Goal: Find specific page/section: Find specific page/section

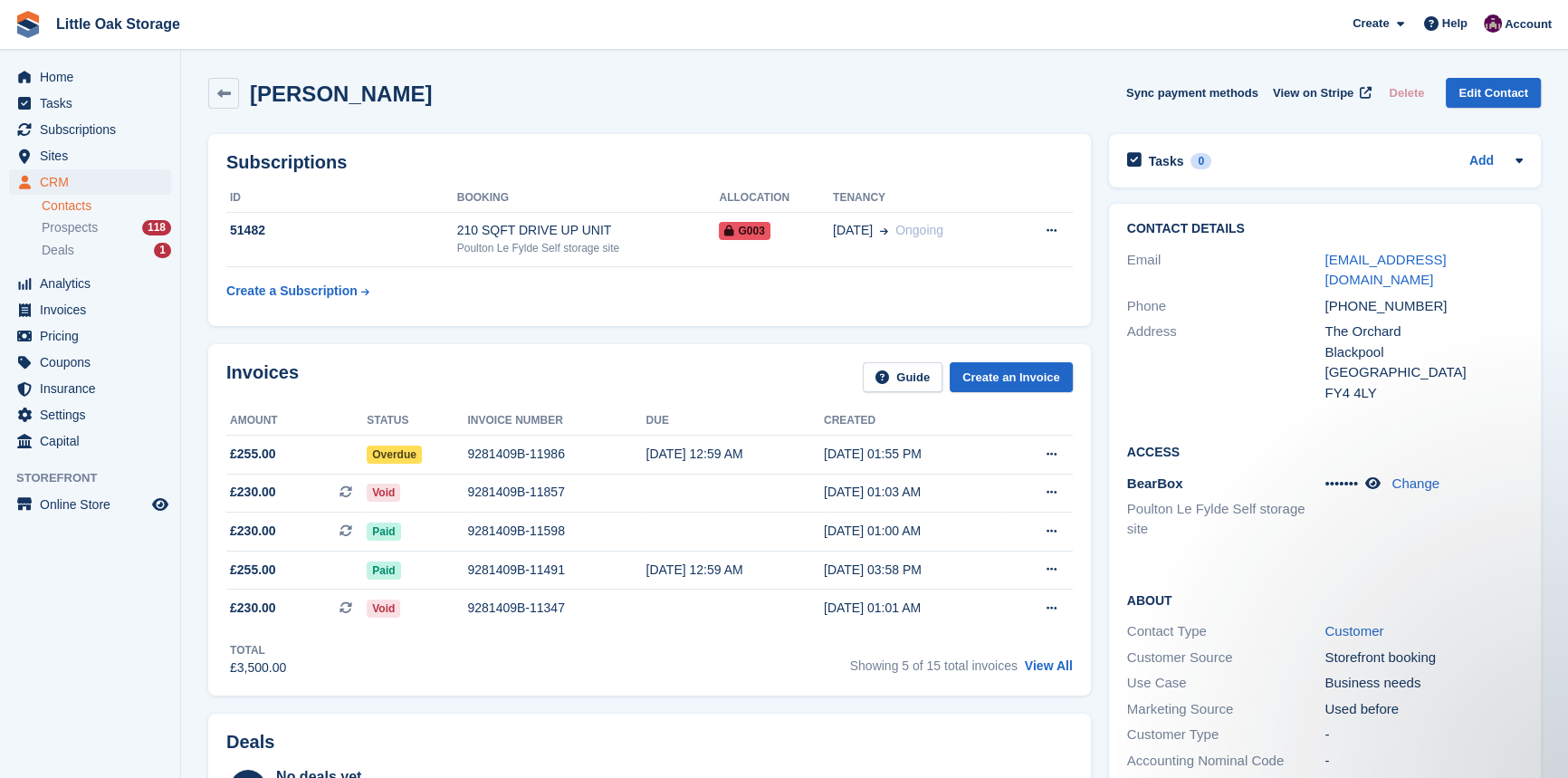
drag, startPoint x: 0, startPoint y: 0, endPoint x: 72, endPoint y: 209, distance: 221.1
click at [73, 213] on link "Contacts" at bounding box center [106, 206] width 129 height 18
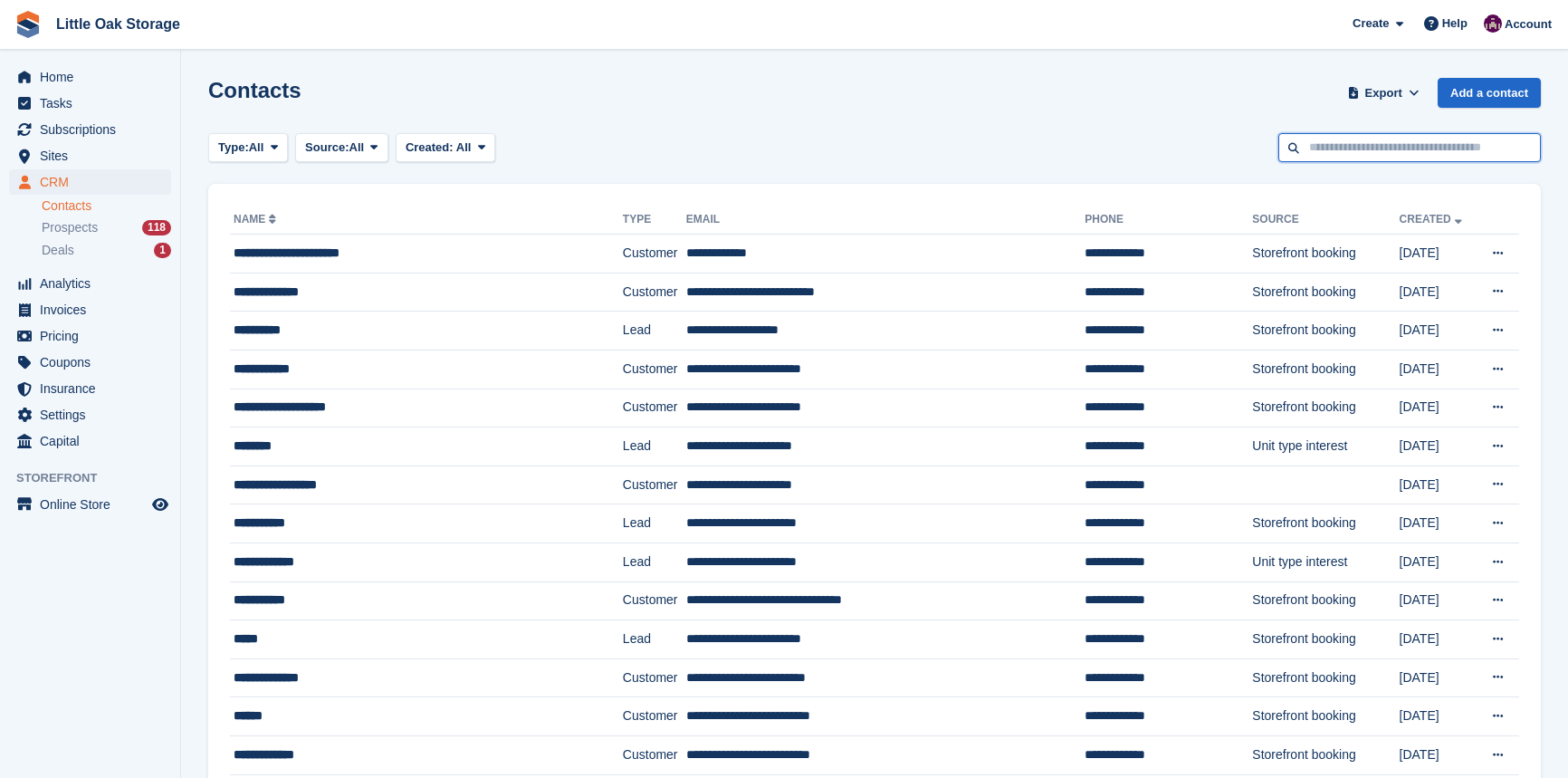
drag, startPoint x: 0, startPoint y: 0, endPoint x: 1392, endPoint y: 140, distance: 1399.0
click at [1405, 140] on input "text" at bounding box center [1410, 148] width 262 height 30
type input "*"
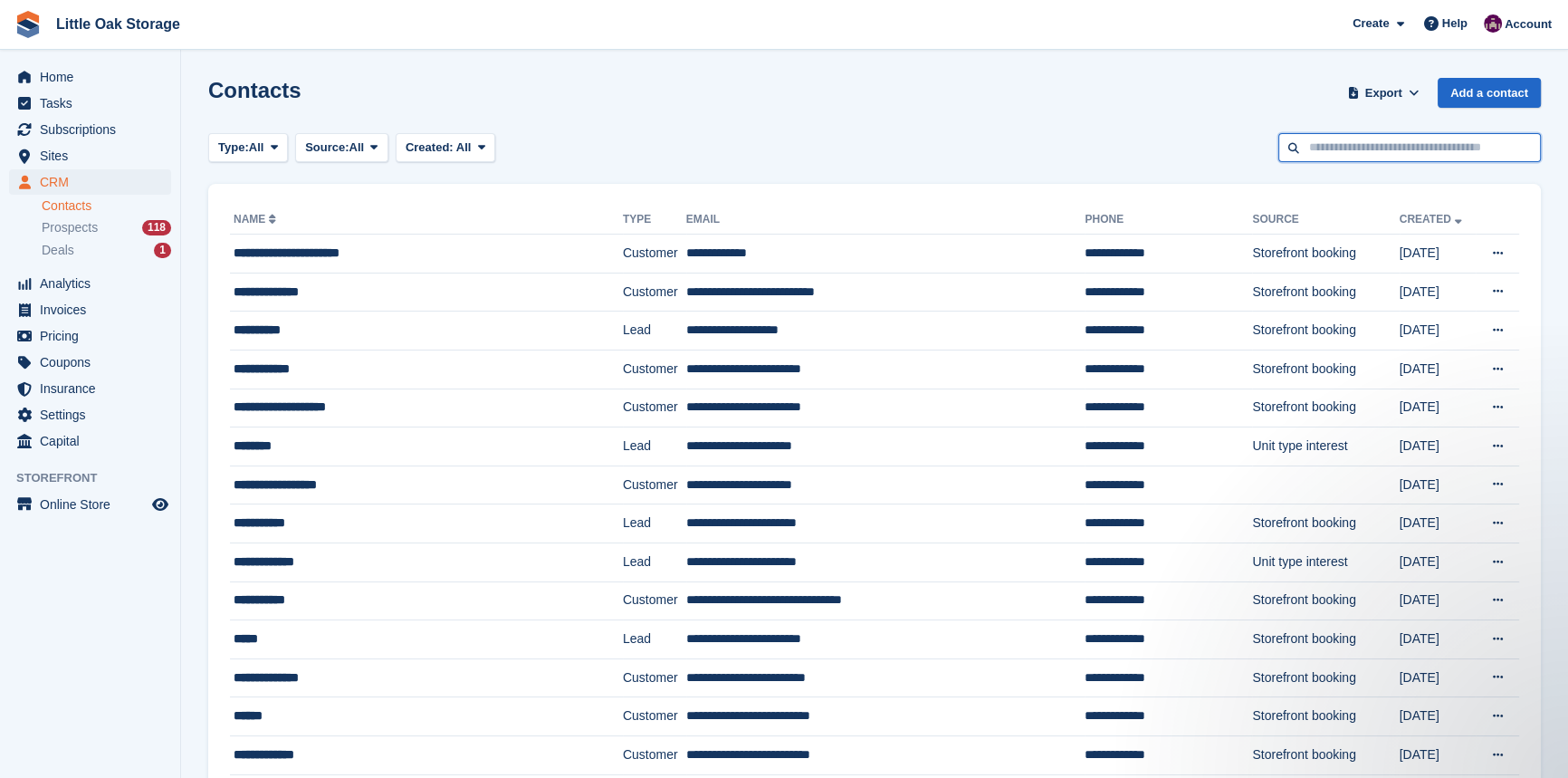
type input "*"
